Goal: Task Accomplishment & Management: Complete application form

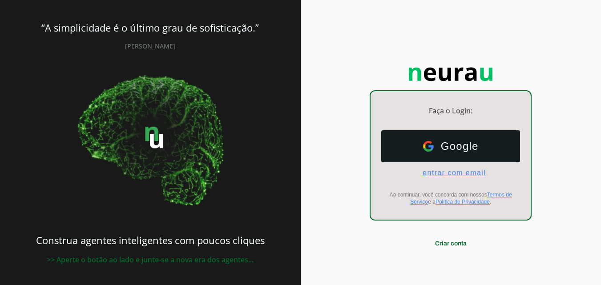
click at [457, 174] on span "entrar com email" at bounding box center [450, 173] width 70 height 8
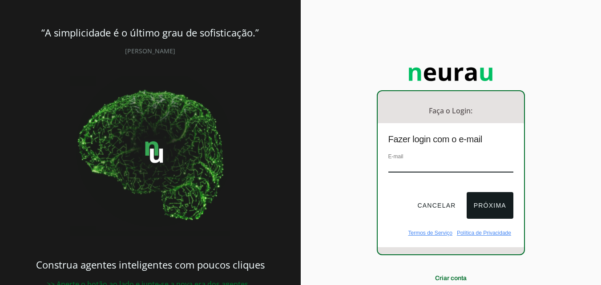
click at [419, 165] on input "email" at bounding box center [450, 167] width 125 height 12
click at [418, 165] on input "email" at bounding box center [450, 167] width 125 height 12
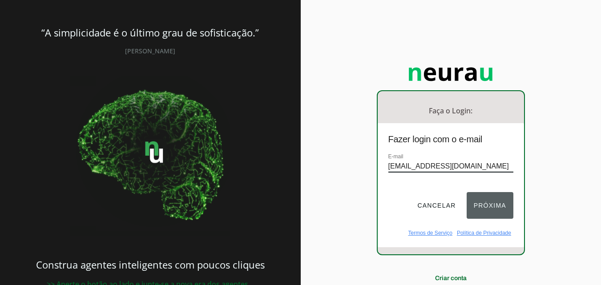
type input "[EMAIL_ADDRESS][DOMAIN_NAME]"
click at [496, 206] on button "Próxima" at bounding box center [490, 205] width 47 height 27
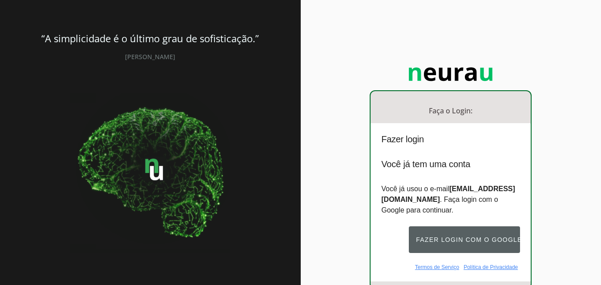
click at [463, 241] on button "Fazer login com o Google" at bounding box center [464, 239] width 111 height 27
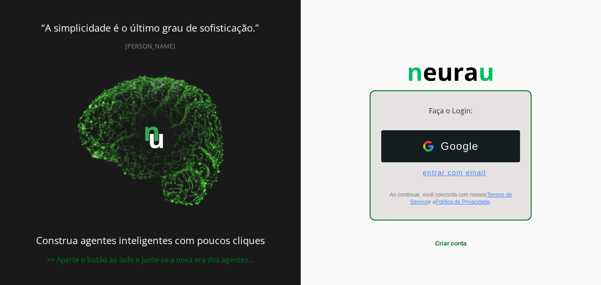
click at [456, 172] on span "entrar com email" at bounding box center [450, 173] width 70 height 8
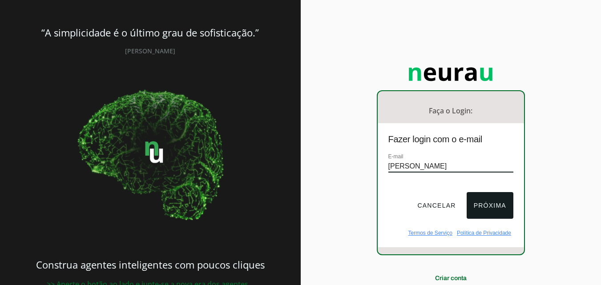
type input "[EMAIL_ADDRESS][DOMAIN_NAME]"
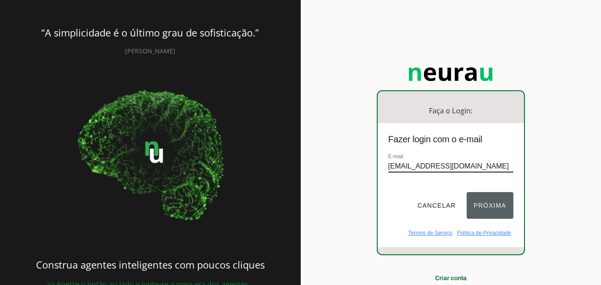
click at [493, 203] on button "Próxima" at bounding box center [490, 205] width 47 height 27
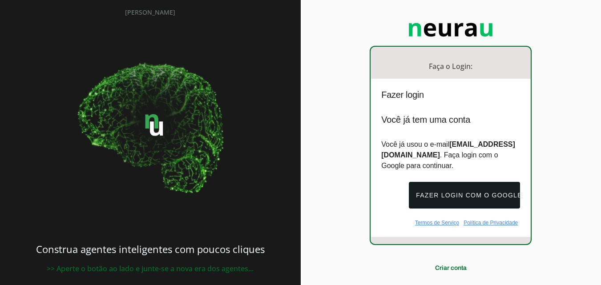
scroll to position [65, 0]
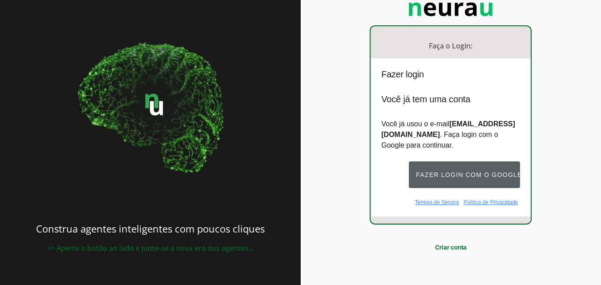
click at [479, 175] on button "Fazer login com o Google" at bounding box center [464, 174] width 111 height 27
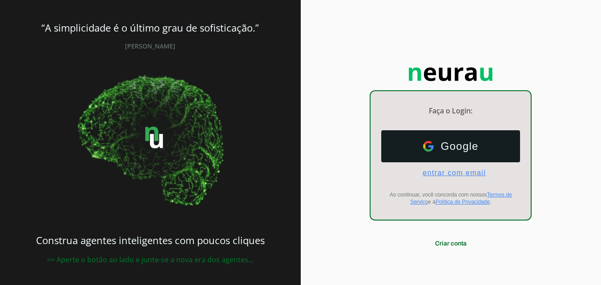
click at [454, 172] on span "entrar com email" at bounding box center [450, 173] width 70 height 8
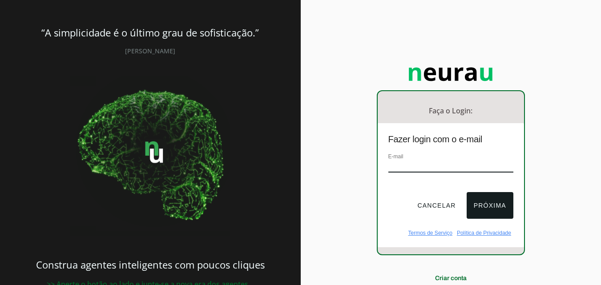
click at [436, 165] on input "email" at bounding box center [450, 167] width 125 height 12
type input "[EMAIL_ADDRESS][DOMAIN_NAME]"
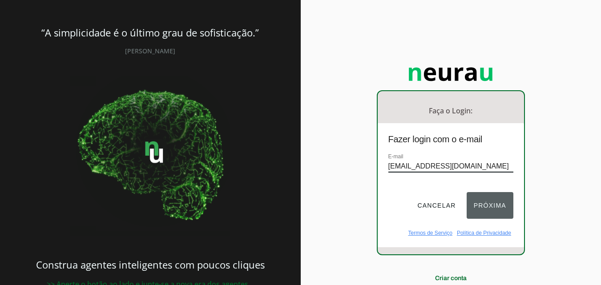
click at [488, 204] on button "Próxima" at bounding box center [490, 205] width 47 height 27
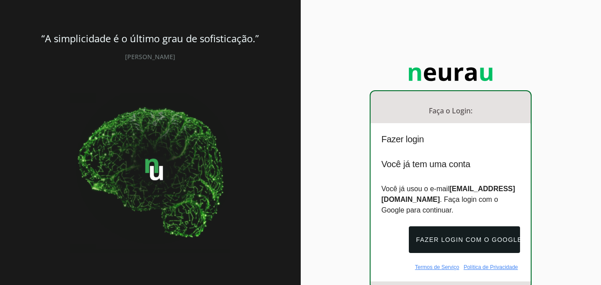
scroll to position [59, 0]
